Goal: Information Seeking & Learning: Learn about a topic

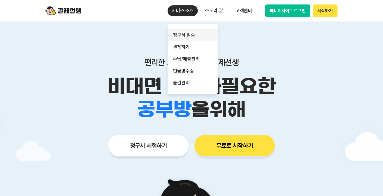
click at [182, 34] on link "청구서 발송" at bounding box center [192, 35] width 50 height 12
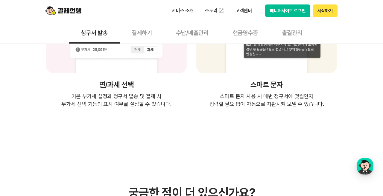
scroll to position [1195, 0]
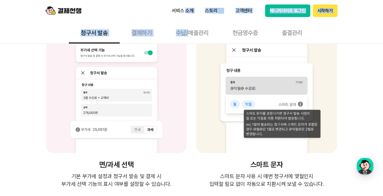
drag, startPoint x: 186, startPoint y: 12, endPoint x: 188, endPoint y: 25, distance: 12.7
click at [187, 33] on button "수납/매출관리" at bounding box center [192, 33] width 56 height 22
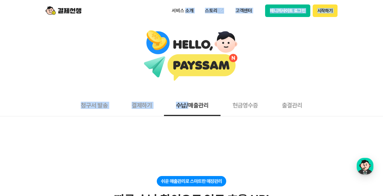
click at [248, 108] on button "현금영수증" at bounding box center [244, 105] width 49 height 22
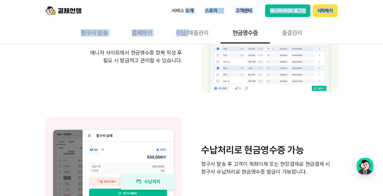
scroll to position [374, 0]
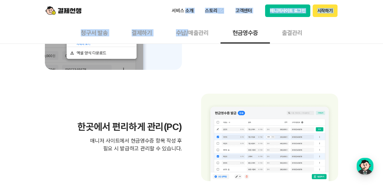
click at [291, 33] on button "출결관리" at bounding box center [292, 33] width 44 height 22
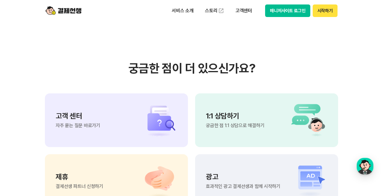
scroll to position [1370, 0]
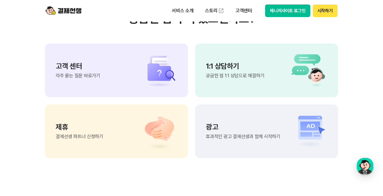
click at [81, 73] on div "고객 센터 자주 묻는 질문 바로가기" at bounding box center [78, 71] width 45 height 16
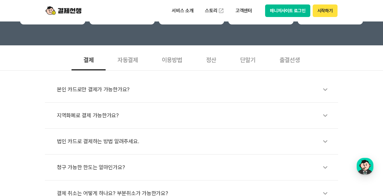
click at [289, 61] on div "출결선생" at bounding box center [289, 59] width 44 height 22
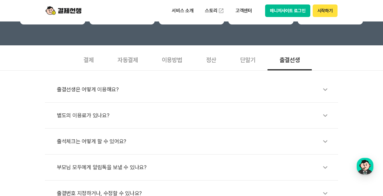
click at [94, 88] on div "출결선생은 어떻게 이용해요?" at bounding box center [194, 90] width 275 height 14
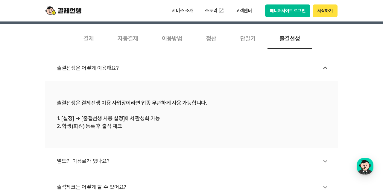
scroll to position [224, 0]
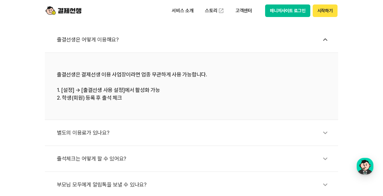
click at [89, 132] on div "별도의 이용료가 있나요?" at bounding box center [194, 133] width 275 height 14
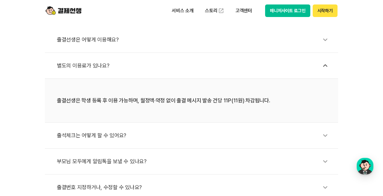
click at [109, 136] on div "출석체크는 어떻게 할 수 있어요?" at bounding box center [194, 136] width 275 height 14
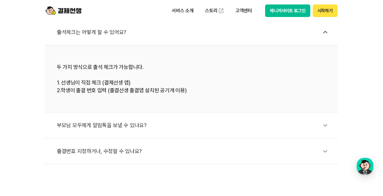
scroll to position [299, 0]
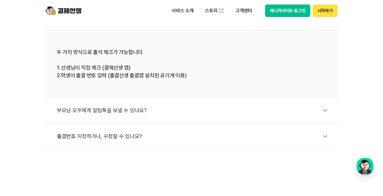
click at [95, 111] on div "부모님 모두에게 알림톡을 보낼 수 있나요?" at bounding box center [194, 111] width 275 height 14
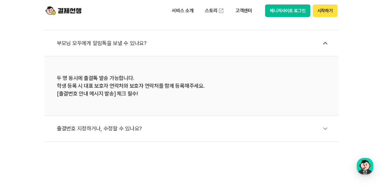
click at [94, 131] on div "출결번호 지정하거나, 수정할 수 있나요?" at bounding box center [194, 129] width 275 height 14
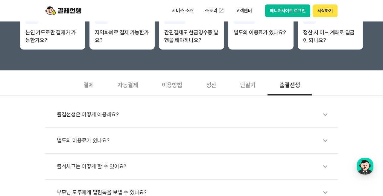
scroll to position [25, 0]
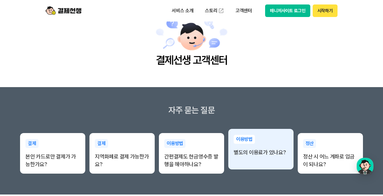
click at [248, 157] on div "이용방법 별도의 이용료가 있나요?" at bounding box center [260, 145] width 65 height 33
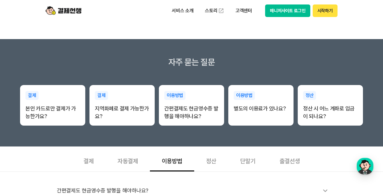
scroll to position [149, 0]
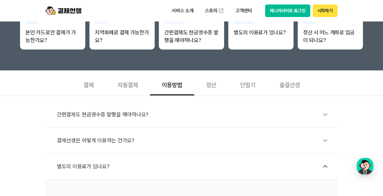
click at [120, 119] on div "간편결제도 현금영수증 발행을 해야하나요?" at bounding box center [194, 115] width 275 height 14
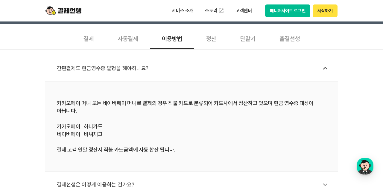
scroll to position [224, 0]
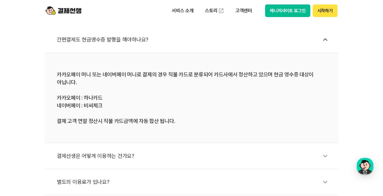
click at [110, 157] on div "결제선생은 어떻게 이용하는 건가요?" at bounding box center [194, 156] width 275 height 14
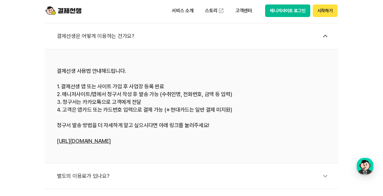
scroll to position [274, 0]
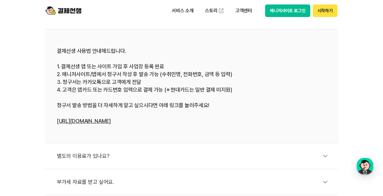
click at [99, 153] on div "별도의 이용료가 있나요?" at bounding box center [194, 156] width 275 height 14
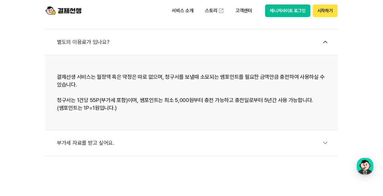
click at [85, 144] on div "부가세 자료를 받고 싶어요." at bounding box center [194, 143] width 275 height 14
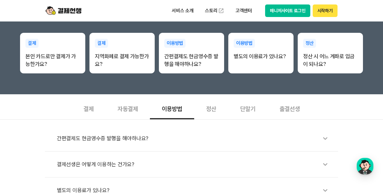
scroll to position [124, 0]
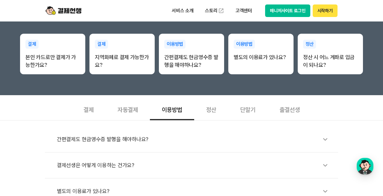
click at [122, 112] on div "자동결제" at bounding box center [128, 109] width 44 height 22
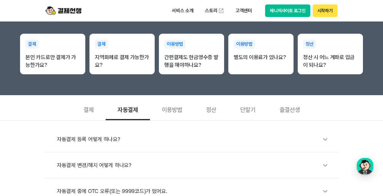
click at [129, 112] on div "자동결제" at bounding box center [128, 109] width 44 height 22
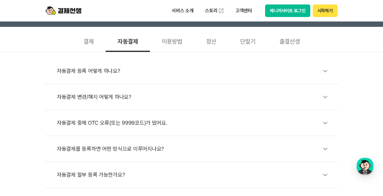
scroll to position [100, 0]
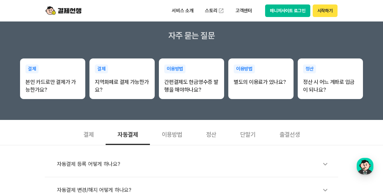
click at [87, 135] on div "결제" at bounding box center [88, 134] width 34 height 22
